Goal: Complete application form

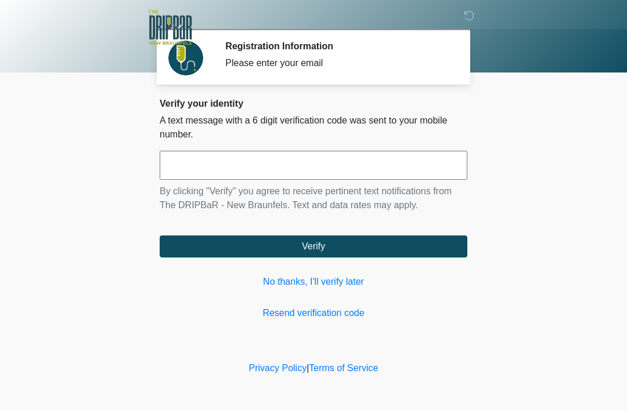
click at [297, 172] on input "text" at bounding box center [314, 165] width 308 height 29
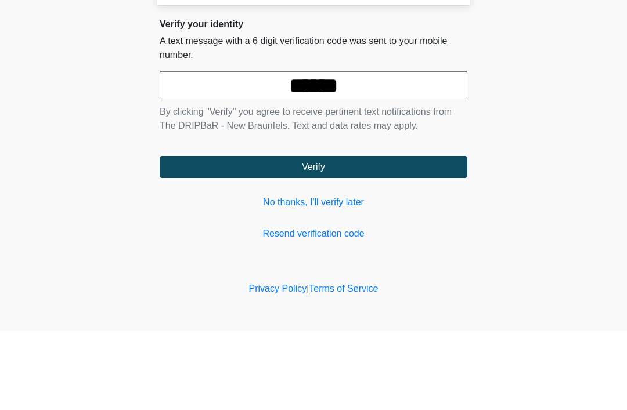
type input "******"
click at [363, 236] on button "Verify" at bounding box center [314, 247] width 308 height 22
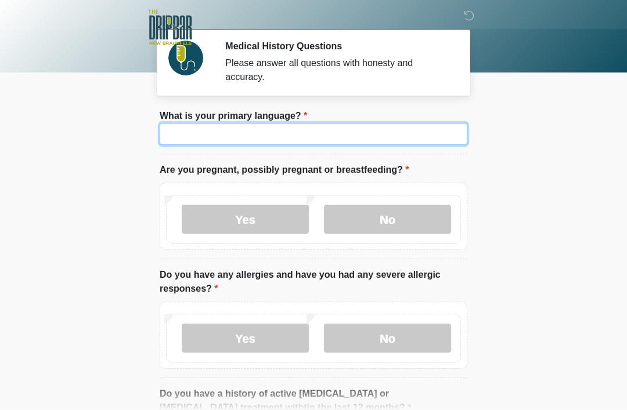
click at [394, 135] on input "What is your primary language?" at bounding box center [314, 134] width 308 height 22
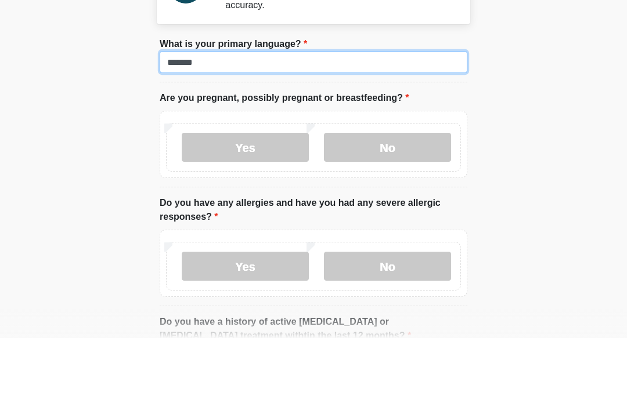
type input "*******"
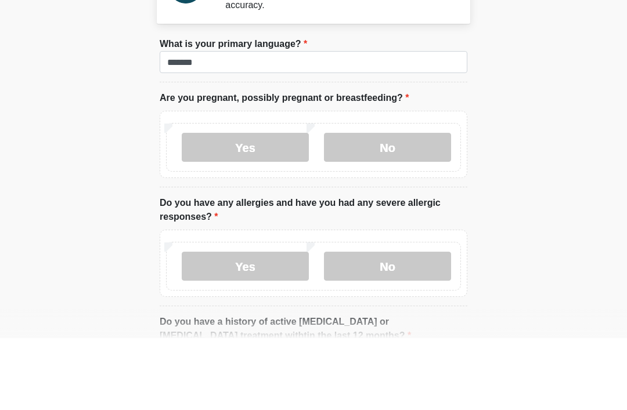
click at [413, 205] on label "No" at bounding box center [387, 219] width 127 height 29
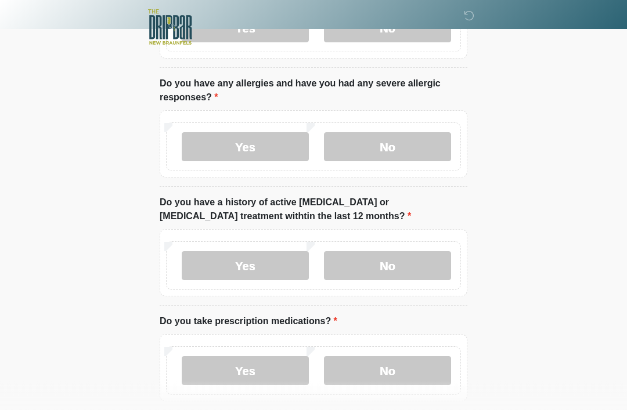
click at [438, 145] on label "No" at bounding box center [387, 147] width 127 height 29
click at [434, 270] on label "No" at bounding box center [387, 265] width 127 height 29
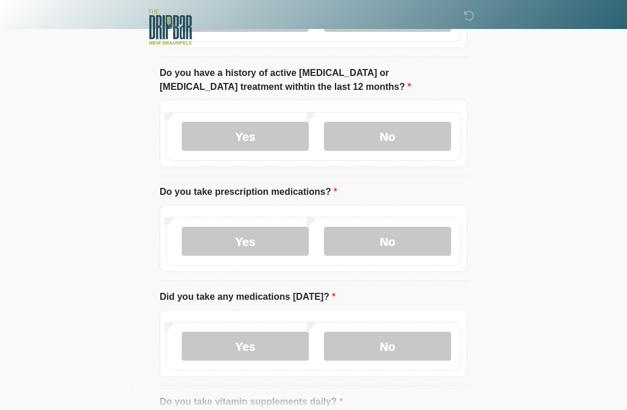
scroll to position [324, 0]
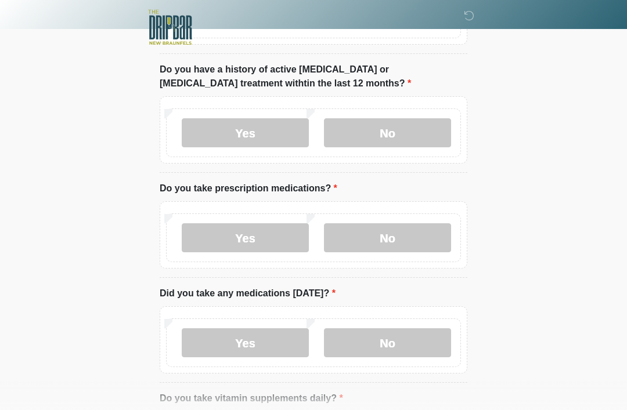
click at [425, 243] on label "No" at bounding box center [387, 237] width 127 height 29
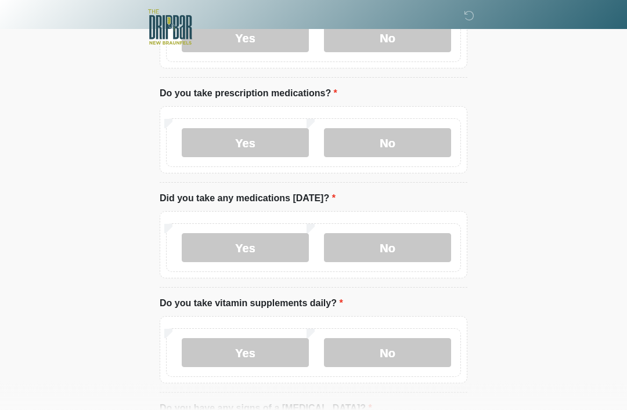
scroll to position [467, 0]
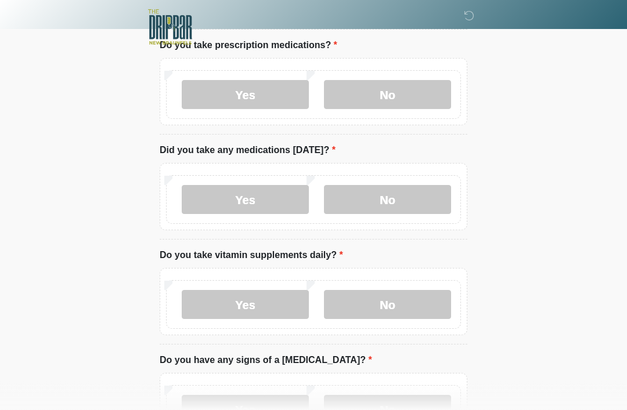
click at [425, 194] on label "No" at bounding box center [387, 200] width 127 height 29
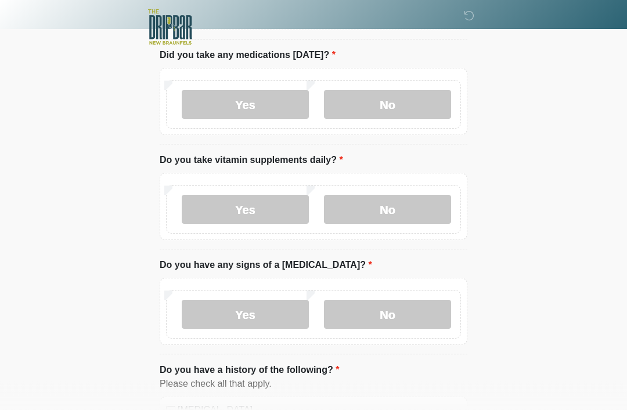
scroll to position [612, 0]
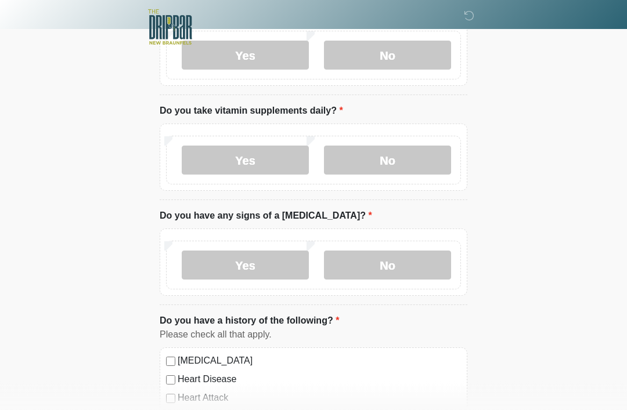
click at [269, 162] on label "Yes" at bounding box center [245, 160] width 127 height 29
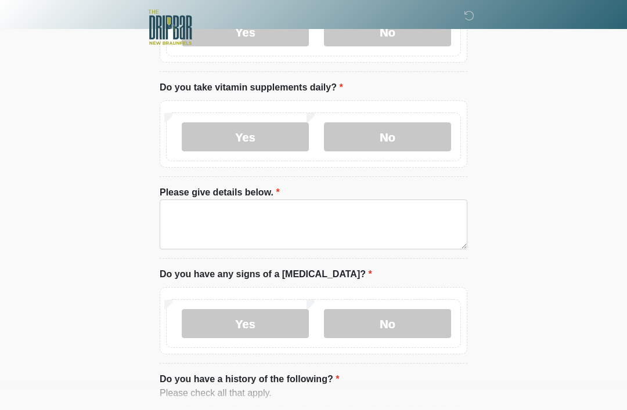
scroll to position [640, 0]
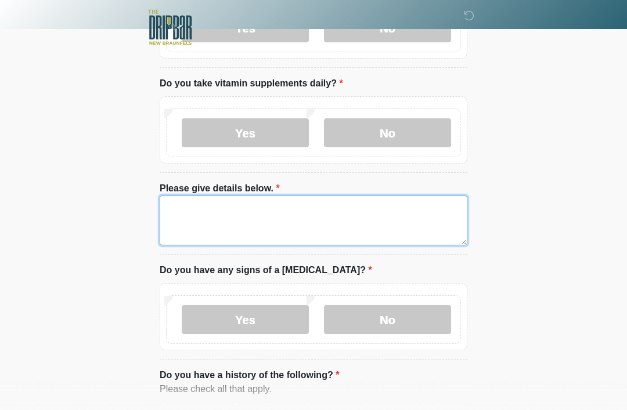
click at [355, 196] on textarea "Please give details below." at bounding box center [314, 221] width 308 height 50
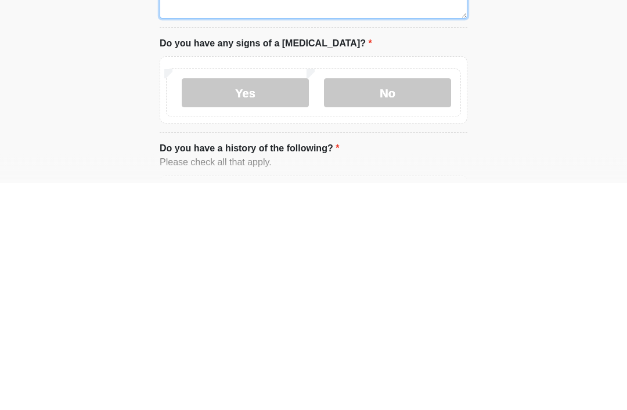
scroll to position [664, 0]
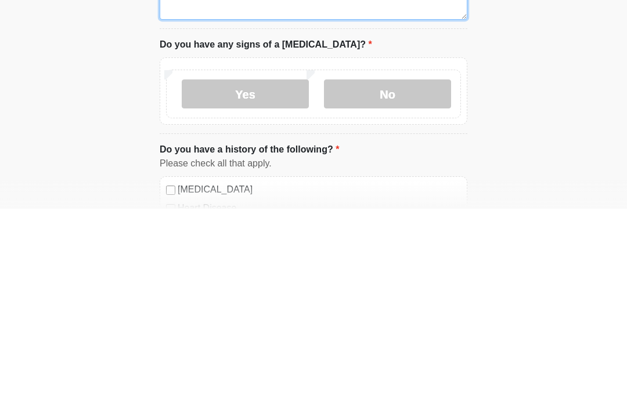
type textarea "*********"
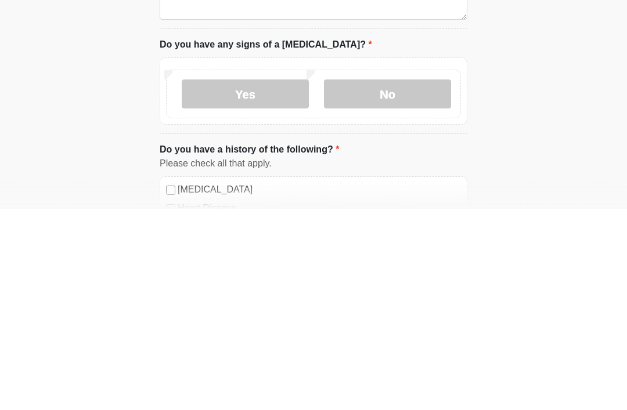
click at [425, 281] on label "No" at bounding box center [387, 295] width 127 height 29
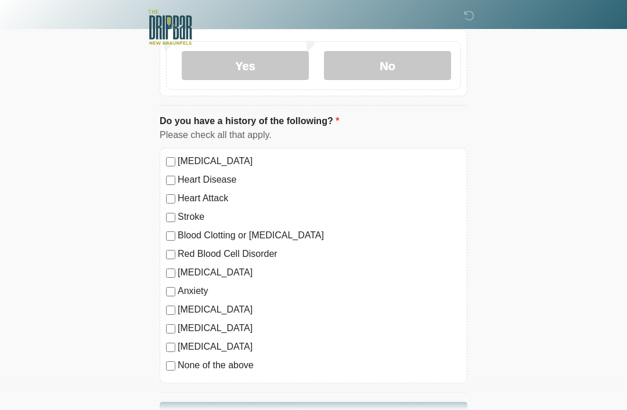
scroll to position [900, 0]
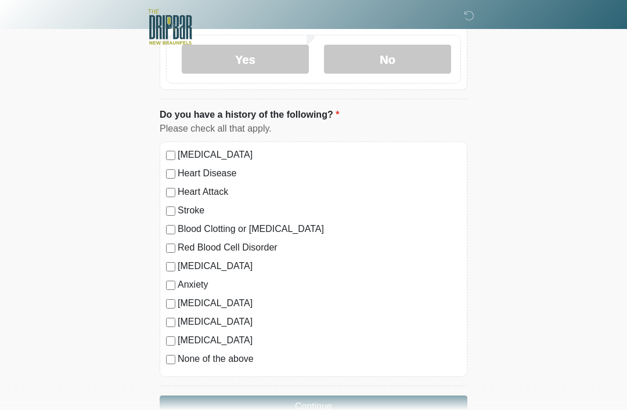
click at [163, 359] on div "High Blood Pressure Heart Disease Heart Attack Stroke Blood Clotting or Bleedin…" at bounding box center [314, 260] width 308 height 236
click at [329, 407] on button "Continue" at bounding box center [314, 407] width 308 height 22
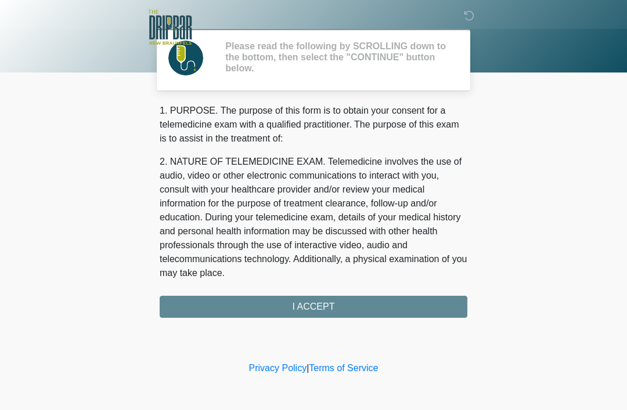
scroll to position [0, 0]
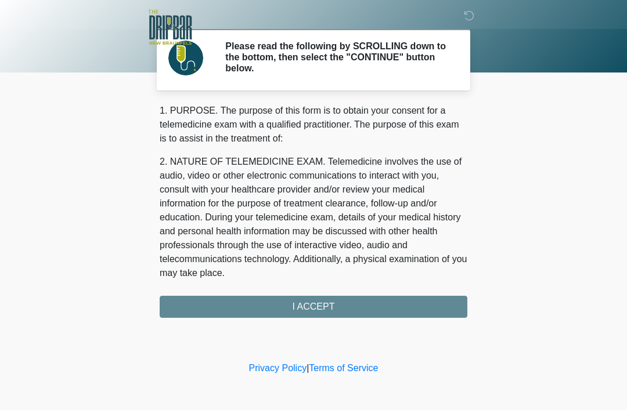
click at [418, 312] on div "1. PURPOSE. The purpose of this form is to obtain your consent for a telemedici…" at bounding box center [314, 211] width 308 height 214
click at [378, 302] on div "1. PURPOSE. The purpose of this form is to obtain your consent for a telemedici…" at bounding box center [314, 211] width 308 height 214
click at [329, 300] on div "1. PURPOSE. The purpose of this form is to obtain your consent for a telemedici…" at bounding box center [314, 211] width 308 height 214
click at [321, 314] on div "1. PURPOSE. The purpose of this form is to obtain your consent for a telemedici…" at bounding box center [314, 211] width 308 height 214
click at [323, 304] on div "1. PURPOSE. The purpose of this form is to obtain your consent for a telemedici…" at bounding box center [314, 211] width 308 height 214
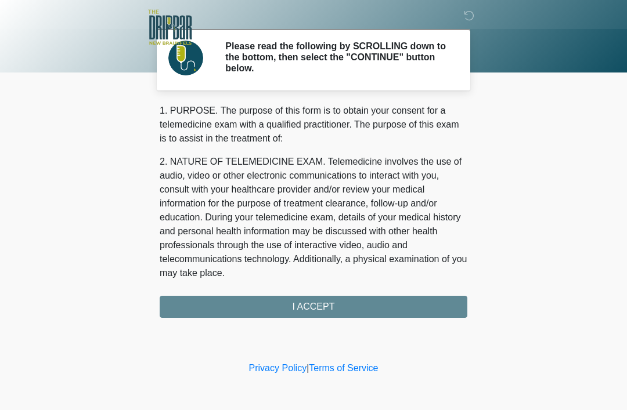
click at [375, 313] on div "1. PURPOSE. The purpose of this form is to obtain your consent for a telemedici…" at bounding box center [314, 211] width 308 height 214
click at [308, 305] on div "1. PURPOSE. The purpose of this form is to obtain your consent for a telemedici…" at bounding box center [314, 211] width 308 height 214
click at [322, 306] on div "1. PURPOSE. The purpose of this form is to obtain your consent for a telemedici…" at bounding box center [314, 211] width 308 height 214
click at [319, 300] on div "1. PURPOSE. The purpose of this form is to obtain your consent for a telemedici…" at bounding box center [314, 211] width 308 height 214
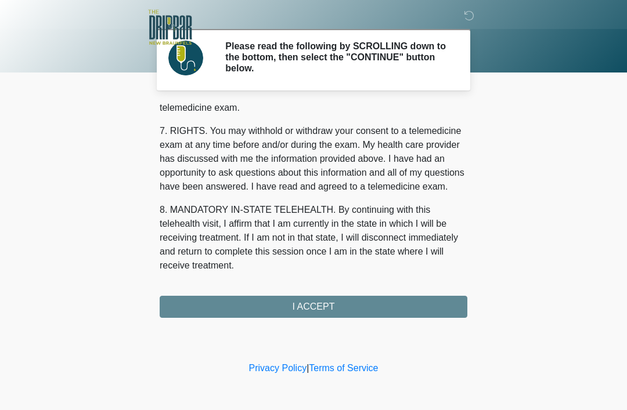
scroll to position [509, 0]
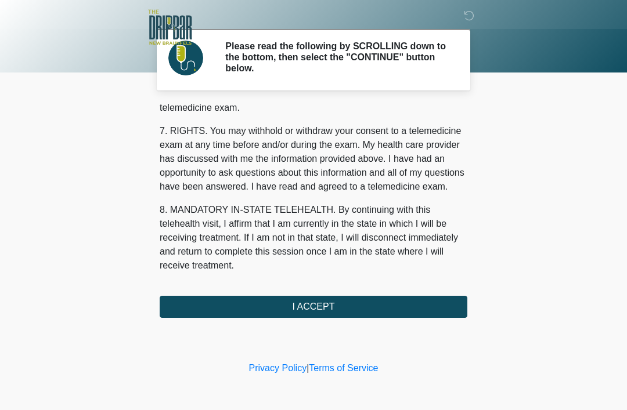
click at [319, 307] on button "I ACCEPT" at bounding box center [314, 307] width 308 height 22
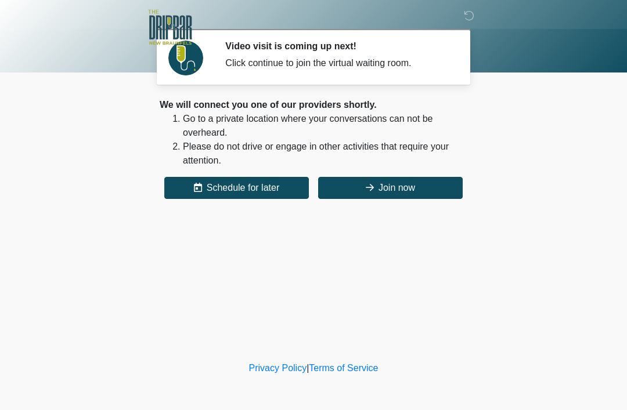
click at [418, 186] on button "Join now" at bounding box center [390, 188] width 145 height 22
